Goal: Task Accomplishment & Management: Use online tool/utility

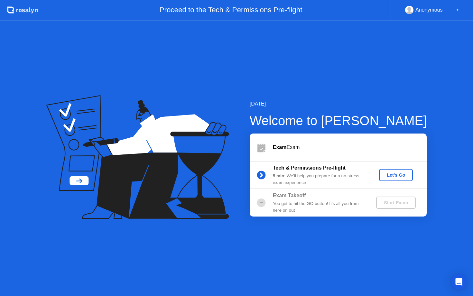
click at [334, 165] on b "Tech & Permissions Pre-flight" at bounding box center [309, 167] width 73 height 5
click at [392, 176] on div "Let's Go" at bounding box center [396, 174] width 29 height 5
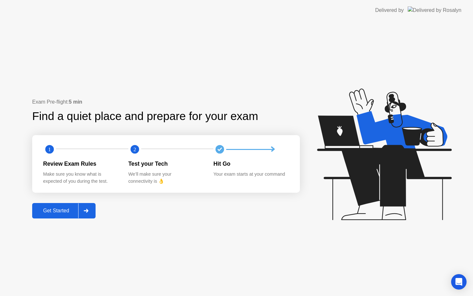
click at [73, 216] on button "Get Started" at bounding box center [63, 210] width 63 height 15
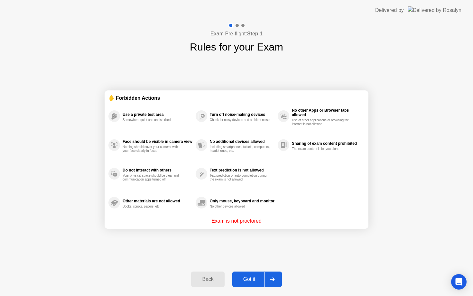
click at [249, 271] on div "Back Got it" at bounding box center [236, 279] width 98 height 30
click at [251, 279] on div "Got it" at bounding box center [249, 279] width 30 height 6
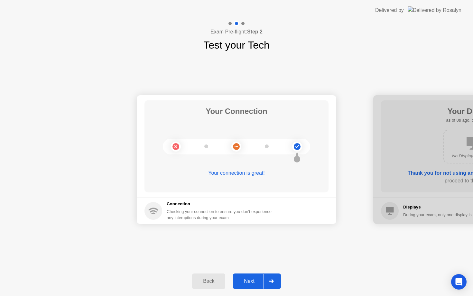
click at [253, 282] on div "Next" at bounding box center [249, 281] width 29 height 6
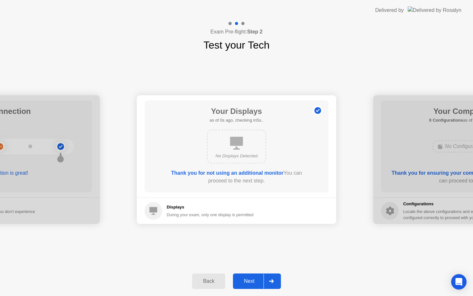
click at [253, 283] on div "Next" at bounding box center [249, 281] width 29 height 6
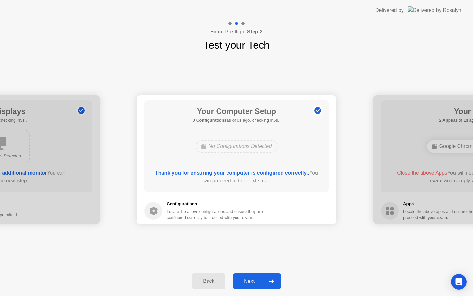
click at [253, 283] on div "Next" at bounding box center [249, 281] width 29 height 6
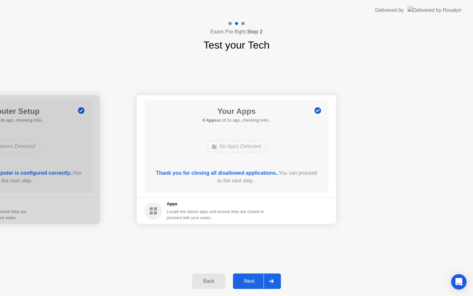
click at [251, 276] on button "Next" at bounding box center [257, 280] width 48 height 15
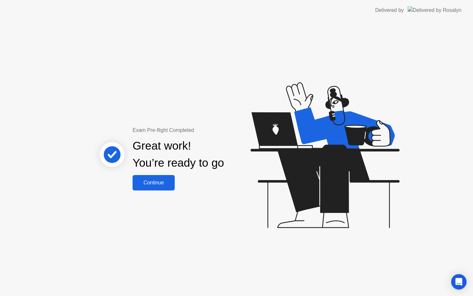
click at [163, 181] on div "Continue" at bounding box center [153, 183] width 38 height 6
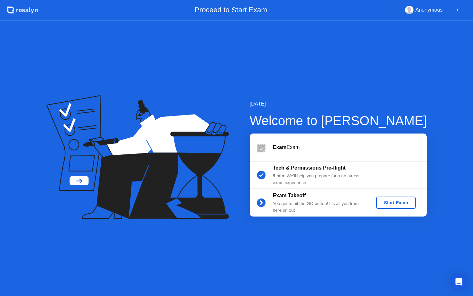
click at [396, 199] on button "Start Exam" at bounding box center [396, 203] width 40 height 12
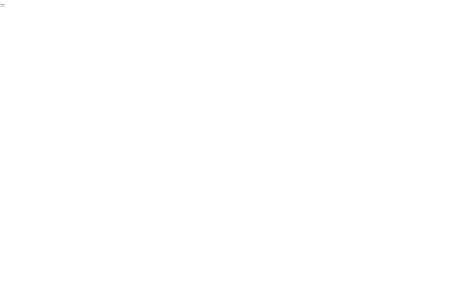
click div "End Proctoring Session"
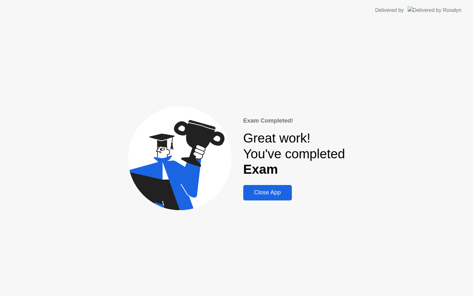
click at [269, 194] on div "Close App" at bounding box center [267, 192] width 45 height 7
